Goal: Transaction & Acquisition: Purchase product/service

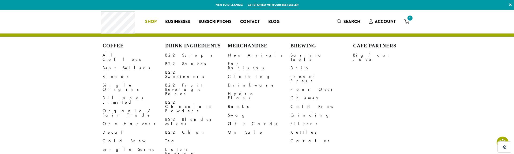
click at [151, 23] on li "Coffee All Coffees Best Sellers Blends Single Origins Dillanos Limited Organic …" at bounding box center [151, 21] width 20 height 9
click at [176, 72] on link "B22 Sweeteners" at bounding box center [196, 74] width 63 height 13
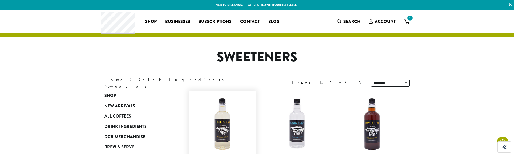
click at [227, 117] on img at bounding box center [223, 124] width 62 height 62
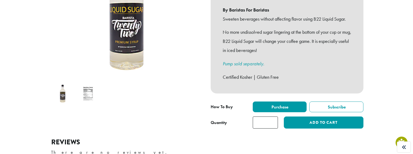
scroll to position [141, 0]
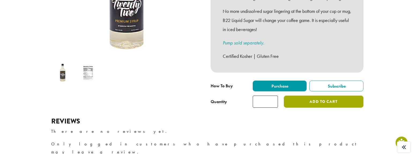
click at [327, 101] on div "**********" at bounding box center [287, 19] width 161 height 186
click at [327, 99] on button "Add to cart" at bounding box center [323, 102] width 79 height 12
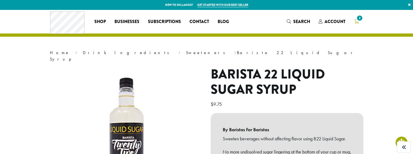
click at [353, 21] on link "2" at bounding box center [356, 21] width 13 height 9
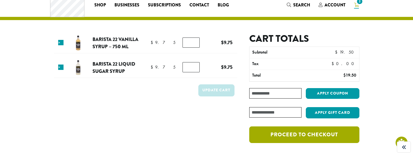
scroll to position [21, 0]
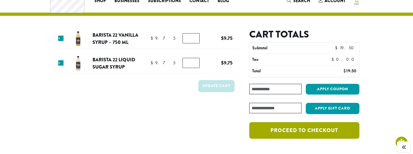
click at [305, 136] on link "Proceed to checkout" at bounding box center [304, 130] width 110 height 17
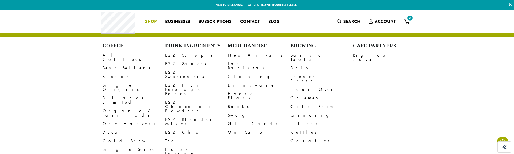
click at [153, 24] on li "Coffee All Coffees Best Sellers Blends Single Origins Dillanos Limited Organic …" at bounding box center [151, 21] width 20 height 9
click at [177, 57] on link "B22 Syrups" at bounding box center [196, 55] width 63 height 9
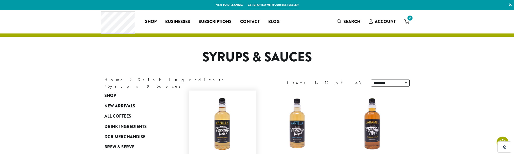
click at [221, 112] on img at bounding box center [223, 124] width 62 height 62
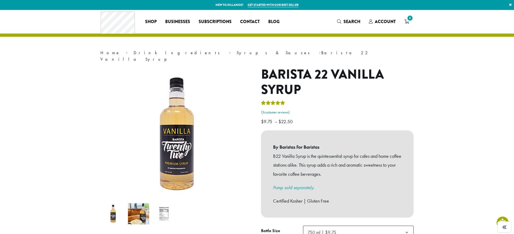
click at [276, 110] on link "( 3 customer reviews)" at bounding box center [337, 112] width 153 height 5
click at [278, 74] on h1 "Barista 22 Vanilla Syrup" at bounding box center [337, 82] width 153 height 31
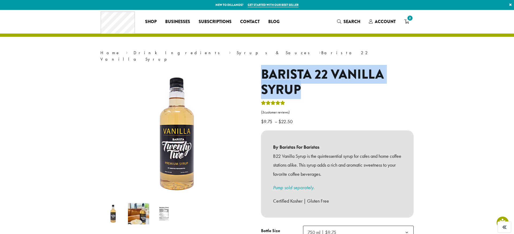
click at [278, 74] on h1 "Barista 22 Vanilla Syrup" at bounding box center [337, 82] width 153 height 31
copy div "Barista 22 Vanilla Syrup"
click at [355, 22] on span "Search" at bounding box center [352, 21] width 17 height 6
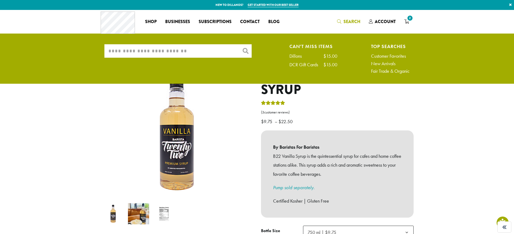
click at [213, 54] on input "What are you searching for?" at bounding box center [178, 50] width 147 height 13
paste input "**********"
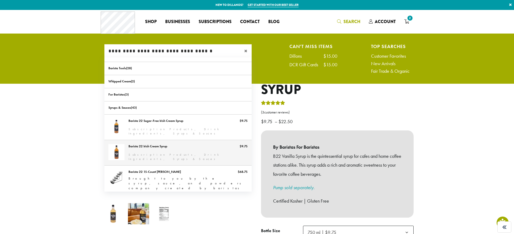
type input "**********"
click at [164, 148] on link "Barista 22 Irish Cream Syrup" at bounding box center [178, 152] width 147 height 25
